Goal: Use online tool/utility

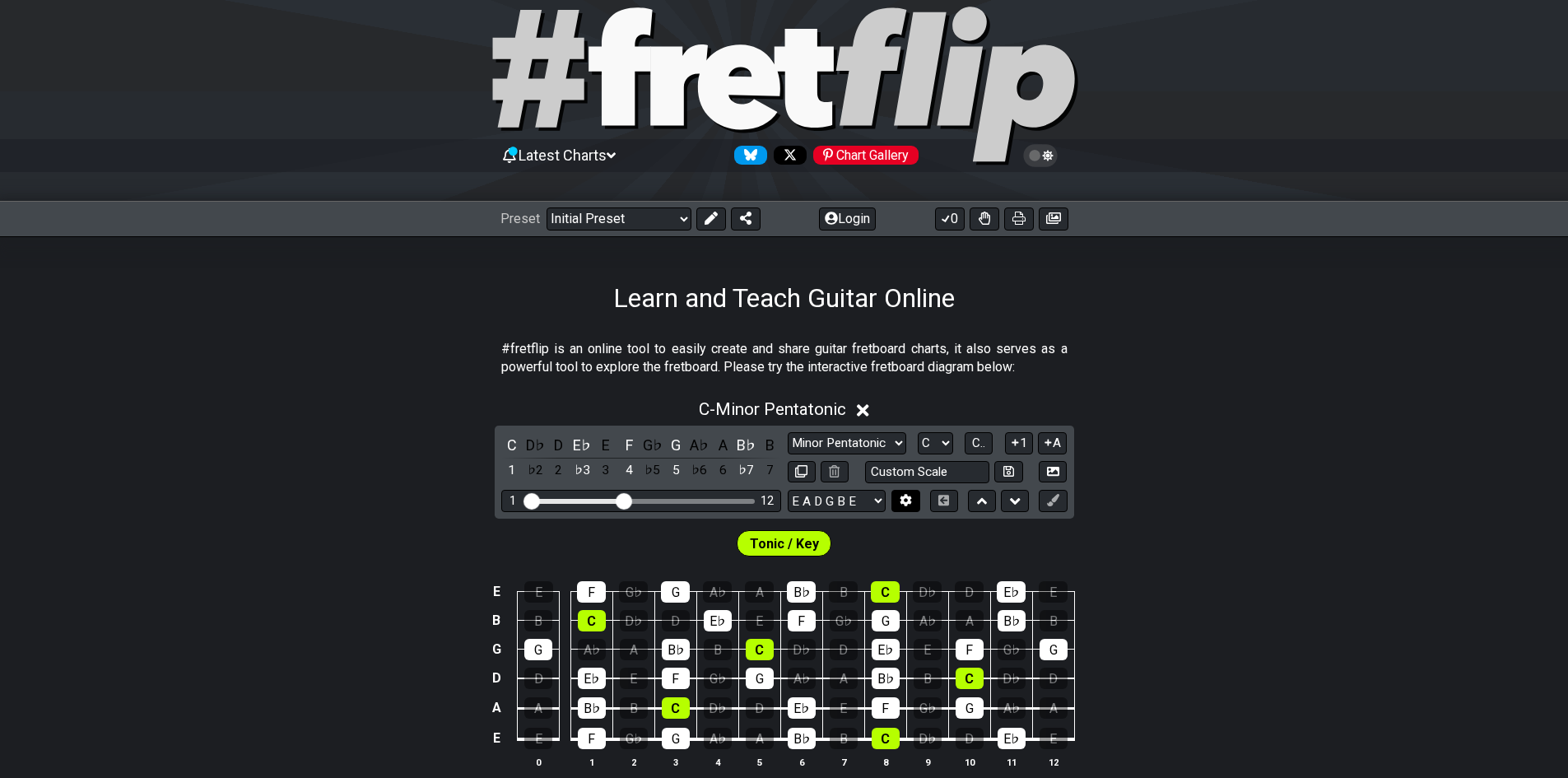
scroll to position [165, 0]
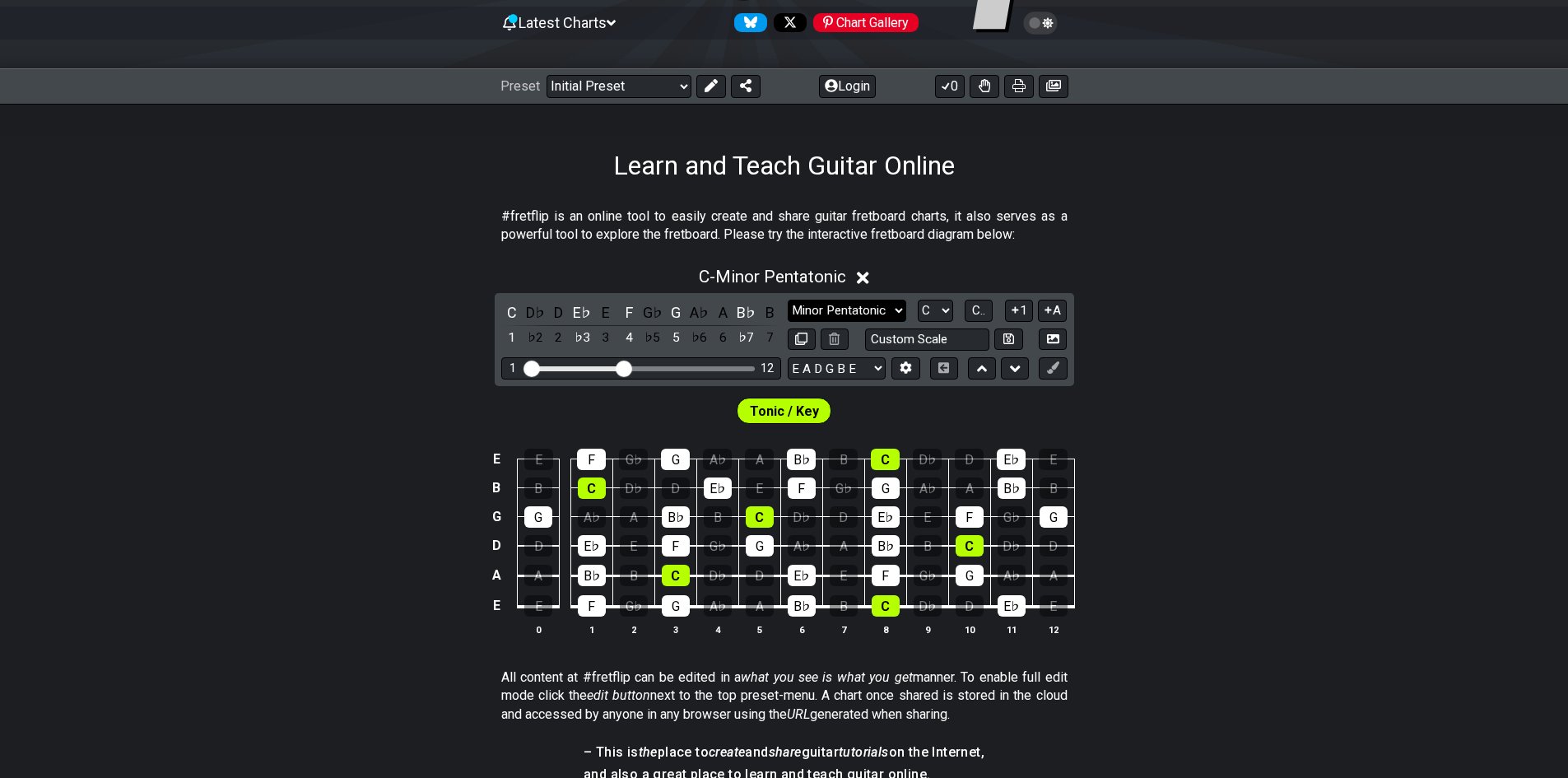
click at [875, 305] on select "Minor Pentatonic Click to edit Minor Pentatonic Major Pentatonic Minor Blues Ma…" at bounding box center [846, 310] width 119 height 22
select select "Minor / Aeolian"
click at [788, 300] on select "Minor Pentatonic Click to edit Minor Pentatonic Major Pentatonic Minor Blues Ma…" at bounding box center [846, 310] width 119 height 22
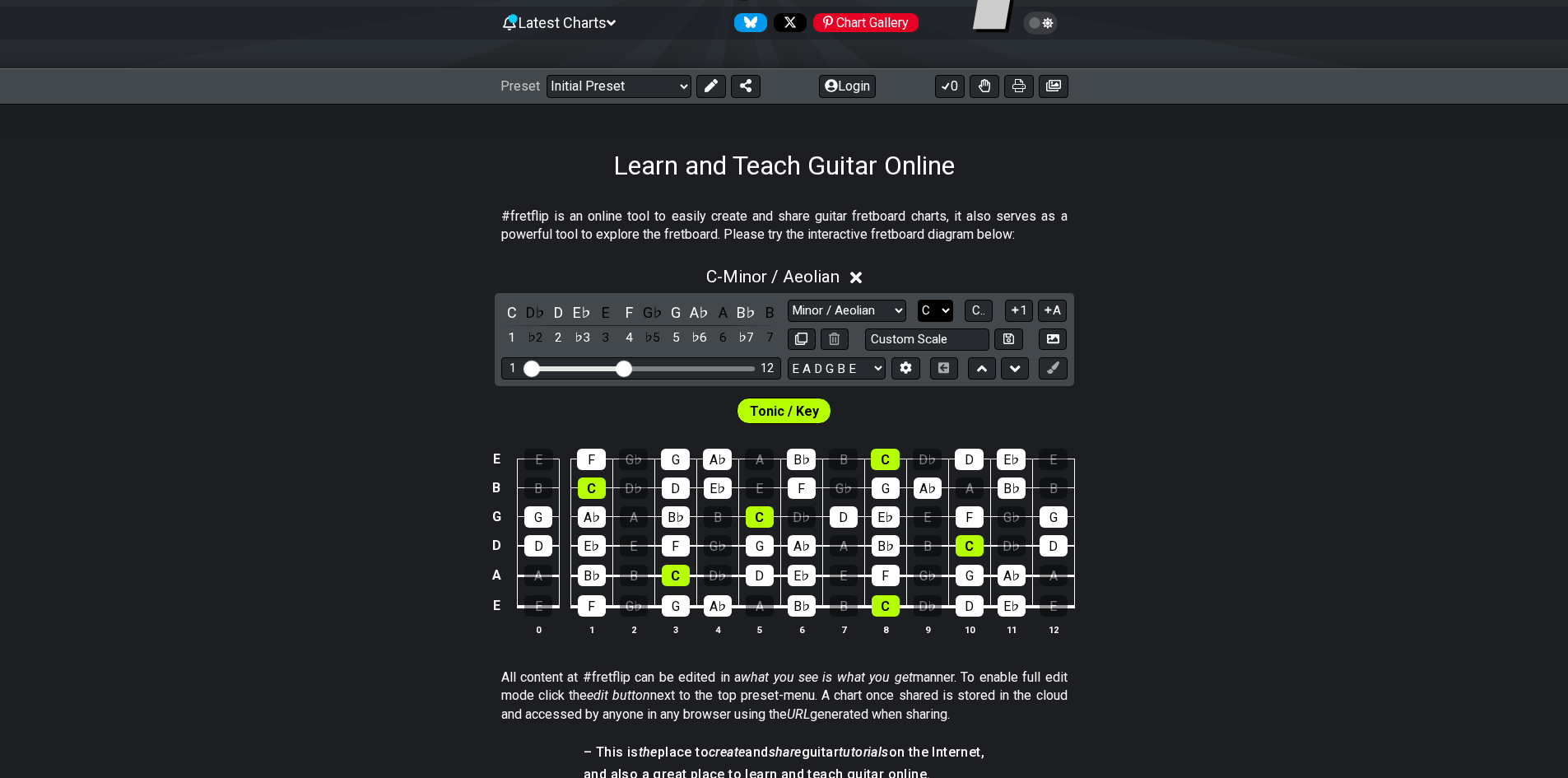
click at [936, 310] on select "A♭ A A♯ B♭ B C C♯ D♭ D D♯ E♭ E F F♯ G♭ G G♯" at bounding box center [936, 310] width 36 height 22
select select "E"
click at [918, 300] on select "A♭ A A♯ B♭ B C C♯ D♭ D D♯ E♭ E F F♯ G♭ G G♯" at bounding box center [936, 310] width 36 height 22
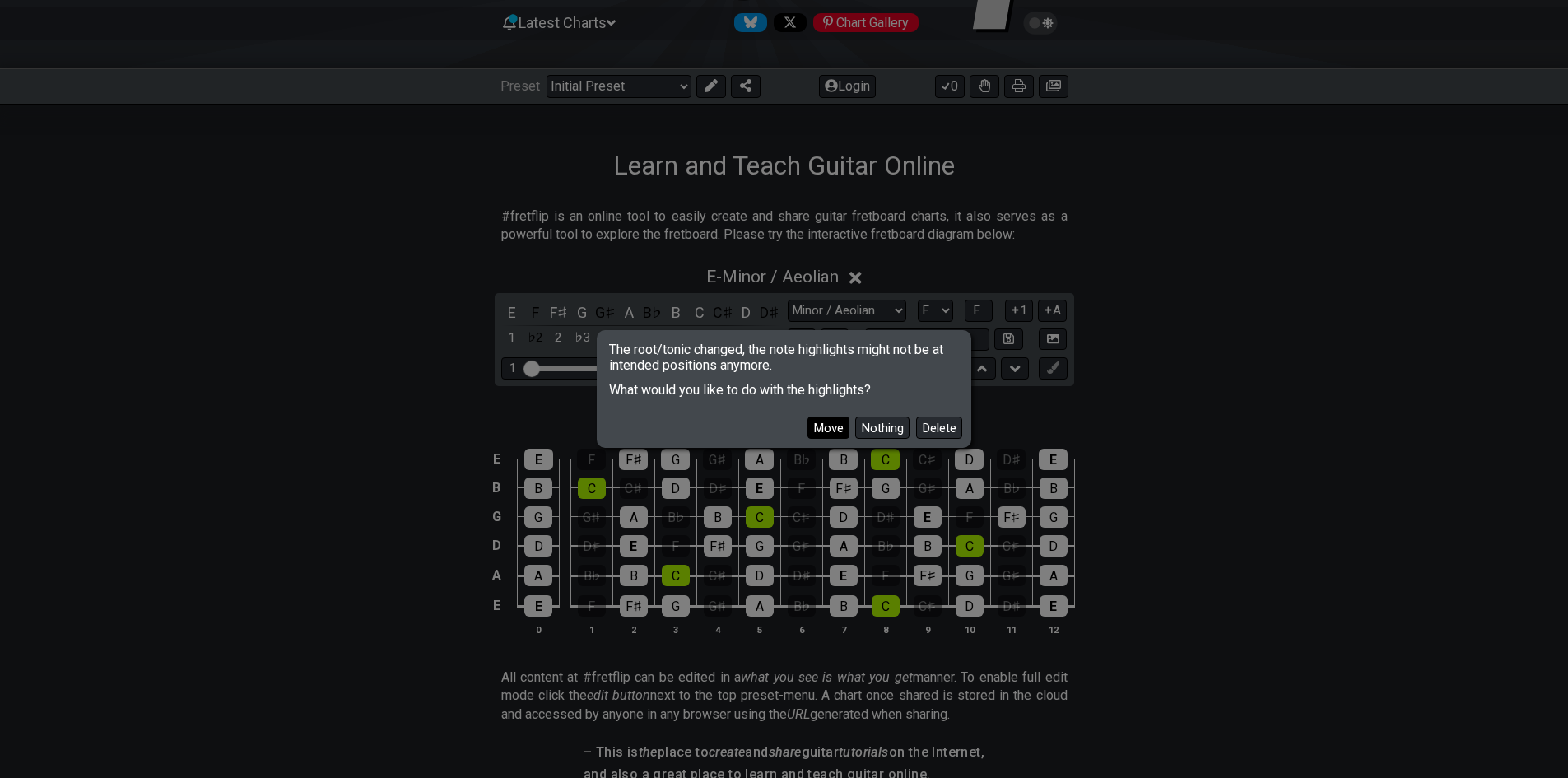
click at [828, 424] on button "Move" at bounding box center [829, 427] width 42 height 22
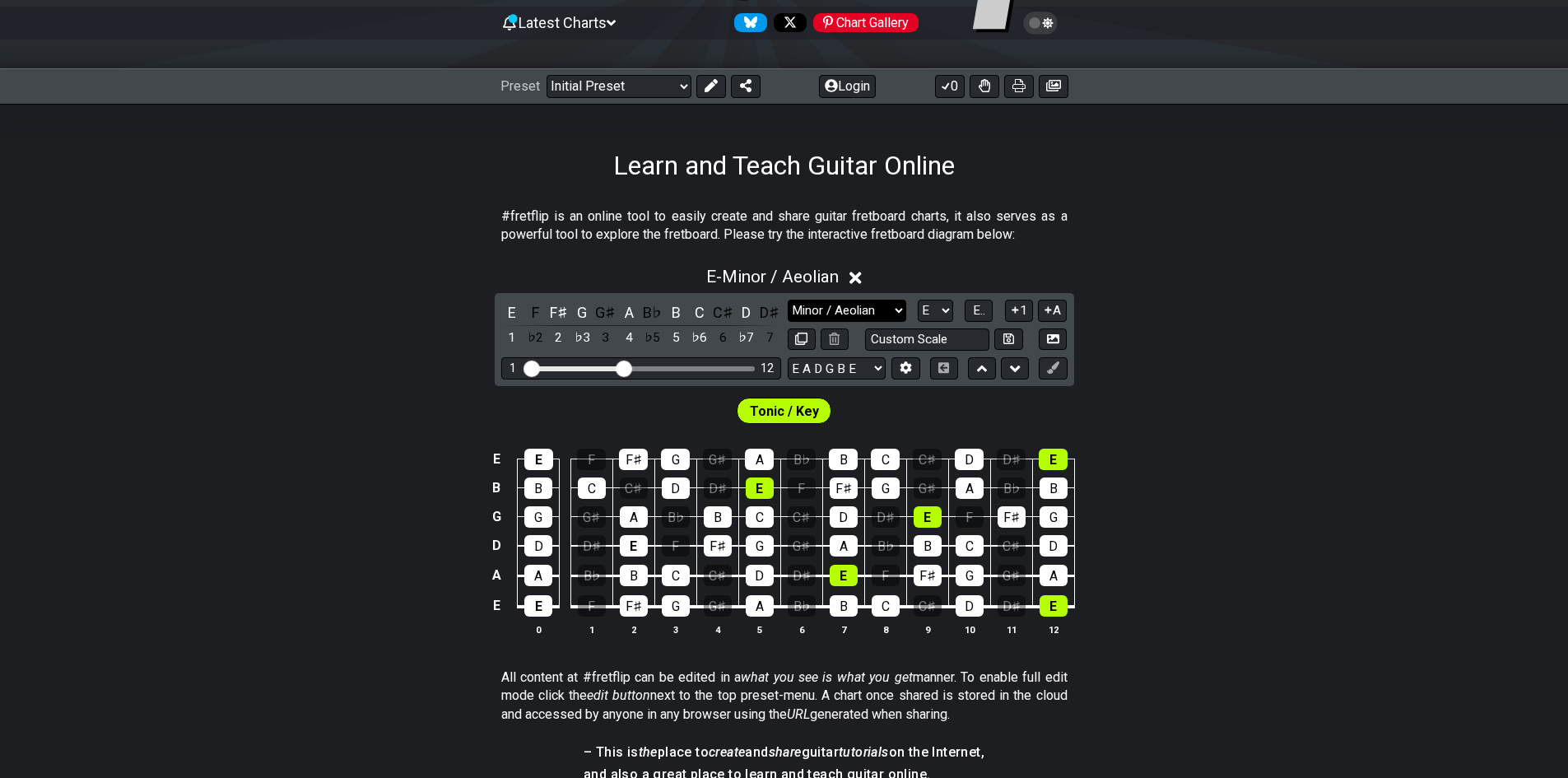
click at [847, 304] on select "Minor Pentatonic Click to edit Minor Pentatonic Major Pentatonic Minor Blues Ma…" at bounding box center [846, 310] width 119 height 22
select select "Minor Blues"
click at [788, 300] on select "Minor Pentatonic Click to edit Minor Pentatonic Major Pentatonic Minor Blues Ma…" at bounding box center [846, 310] width 119 height 22
